Goal: Download file/media

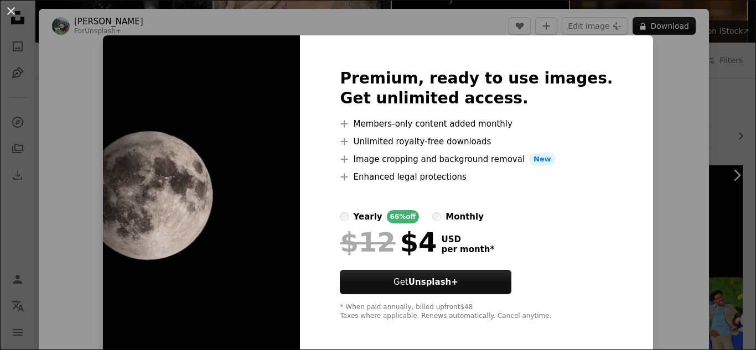
scroll to position [775, 0]
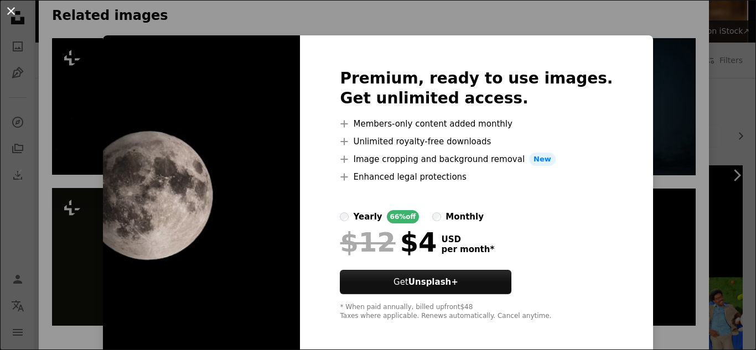
click at [12, 10] on button "An X shape" at bounding box center [10, 10] width 13 height 13
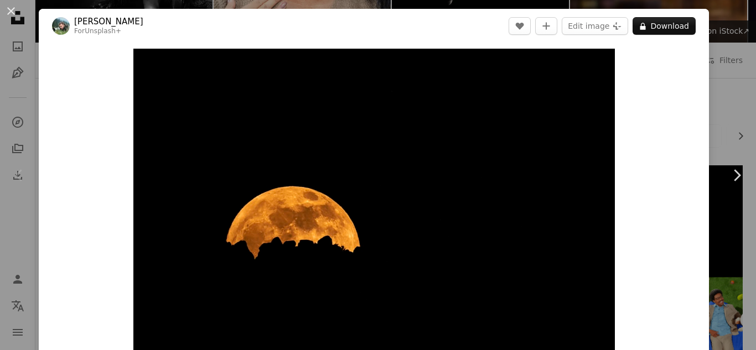
click at [15, 14] on button "An X shape" at bounding box center [10, 10] width 13 height 13
